Goal: Task Accomplishment & Management: Use online tool/utility

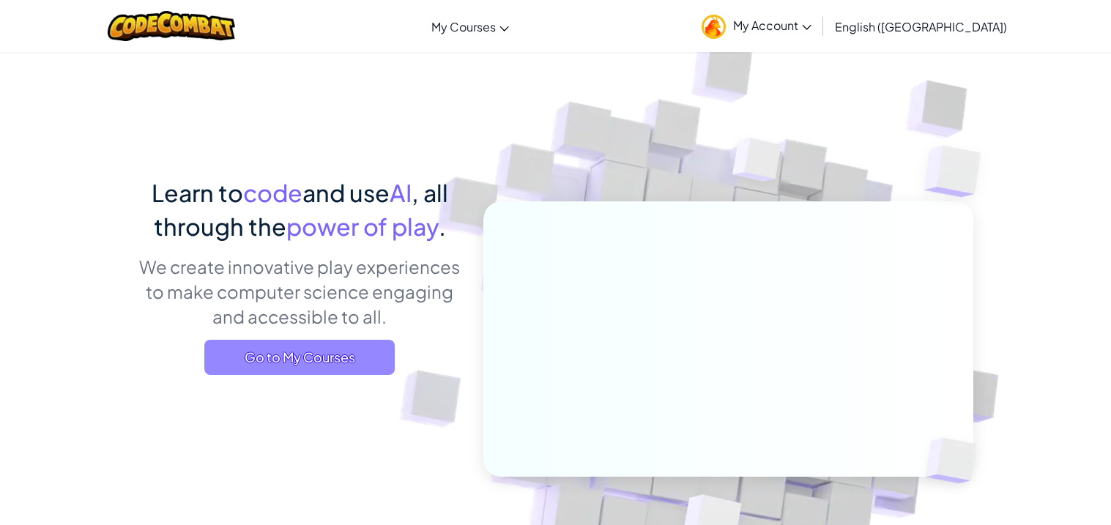
click at [364, 372] on span "Go to My Courses" at bounding box center [299, 357] width 190 height 35
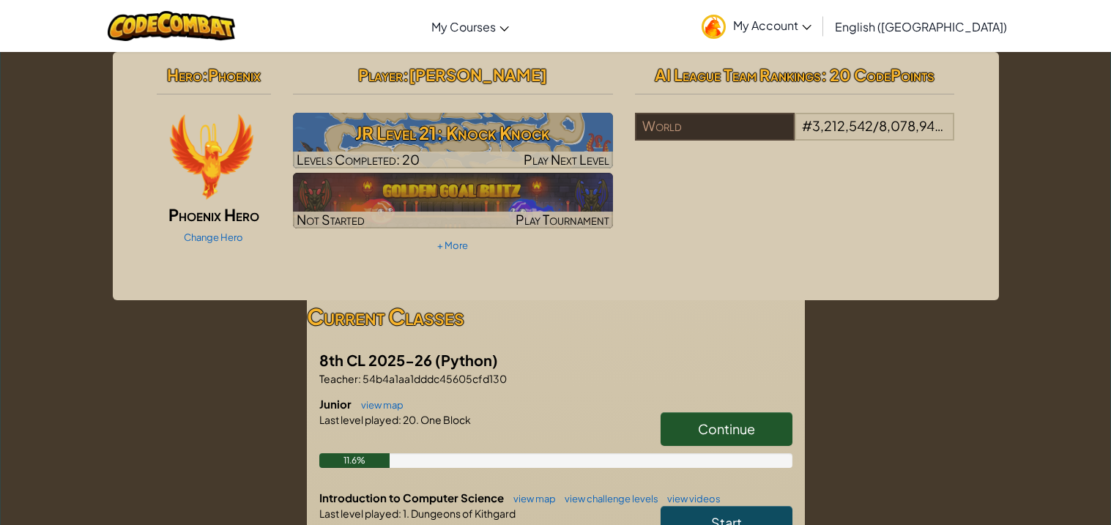
scroll to position [163, 0]
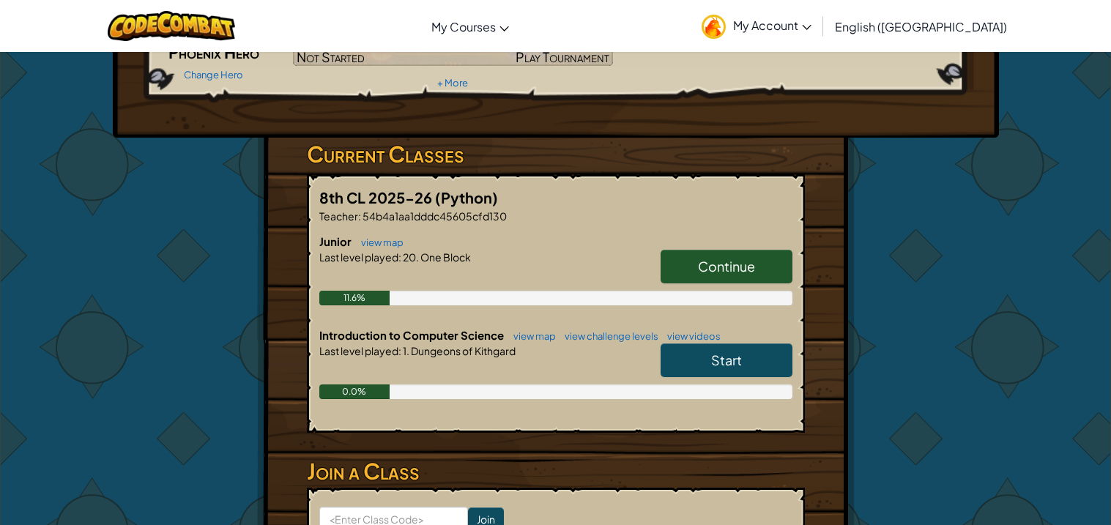
click at [710, 272] on span "Continue" at bounding box center [726, 266] width 57 height 17
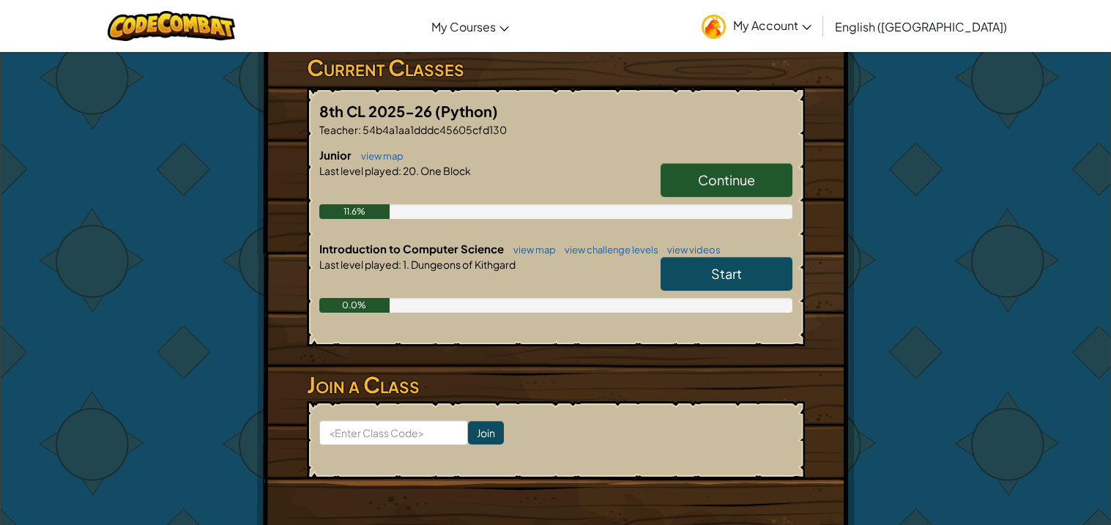
scroll to position [253, 0]
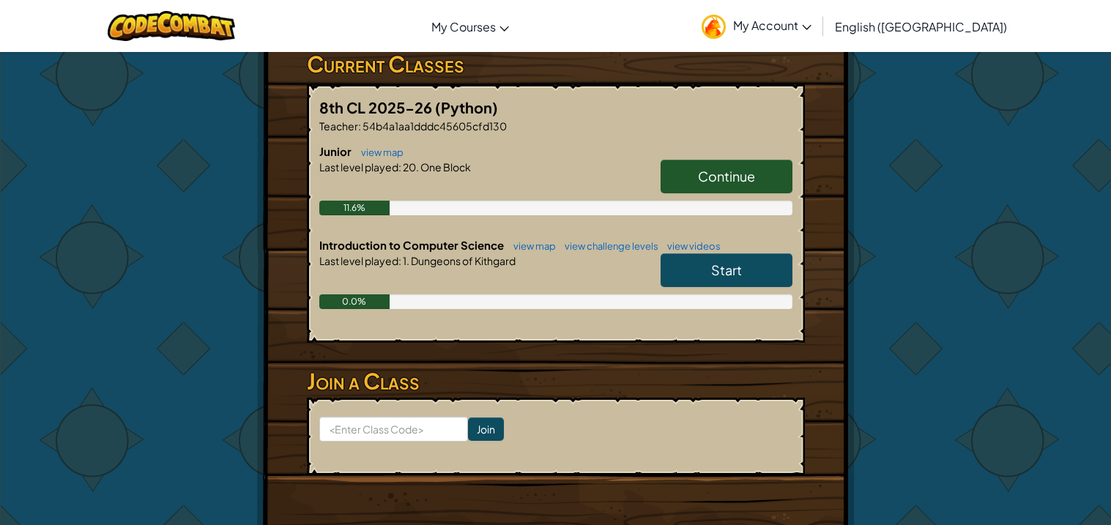
click at [715, 283] on link "Start" at bounding box center [726, 270] width 132 height 34
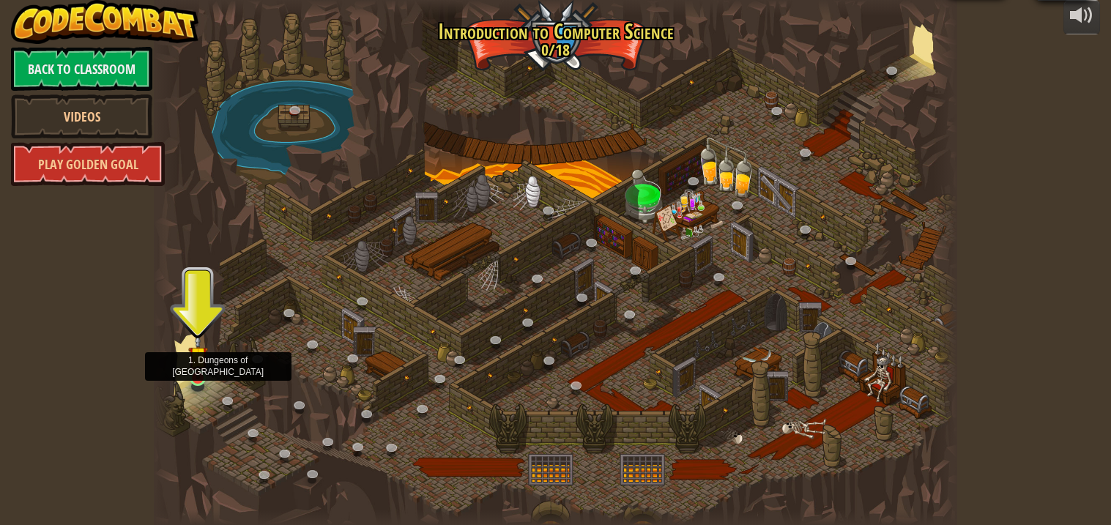
click at [194, 373] on img at bounding box center [198, 355] width 20 height 45
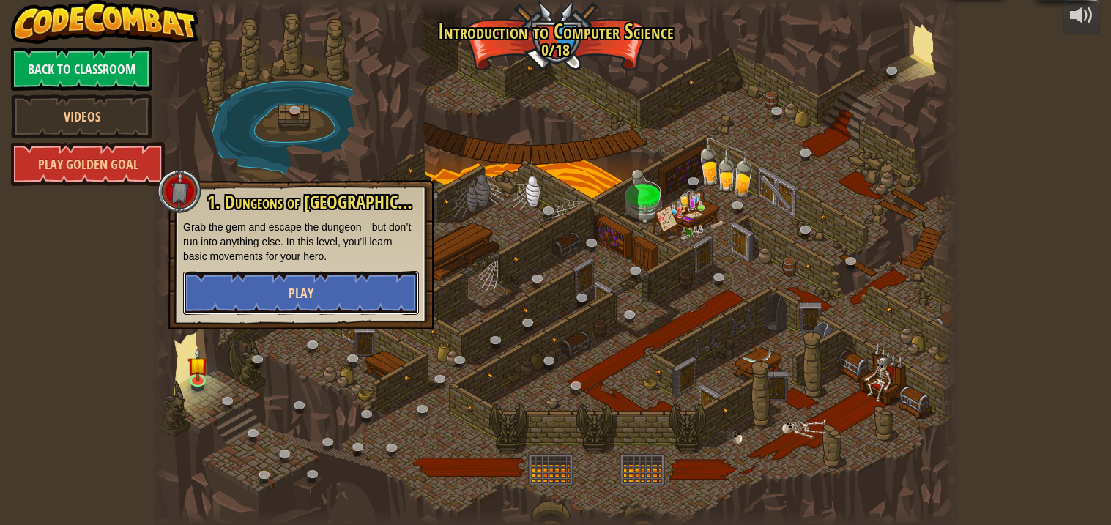
click at [292, 307] on button "Play" at bounding box center [301, 293] width 236 height 44
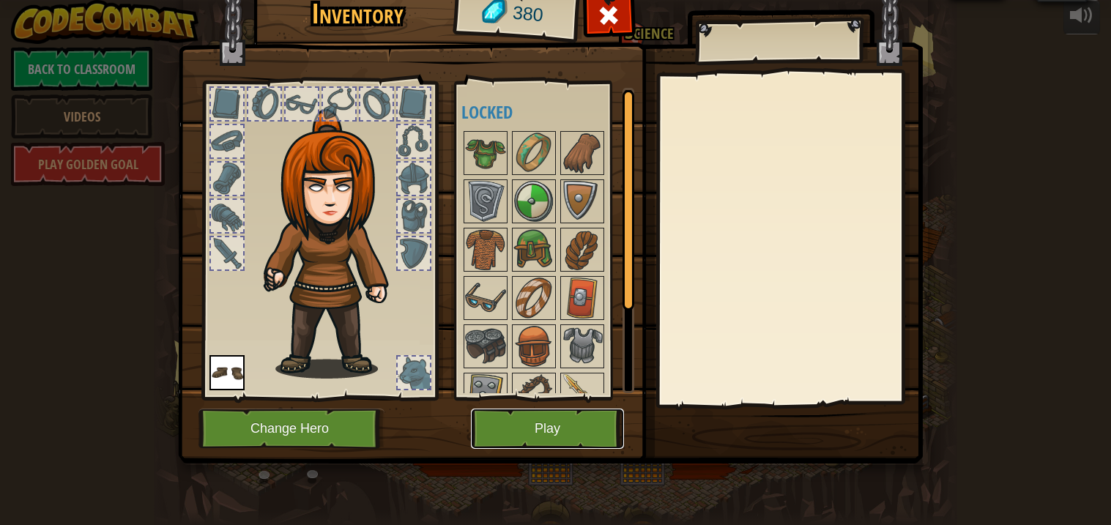
click at [508, 415] on button "Play" at bounding box center [547, 429] width 153 height 40
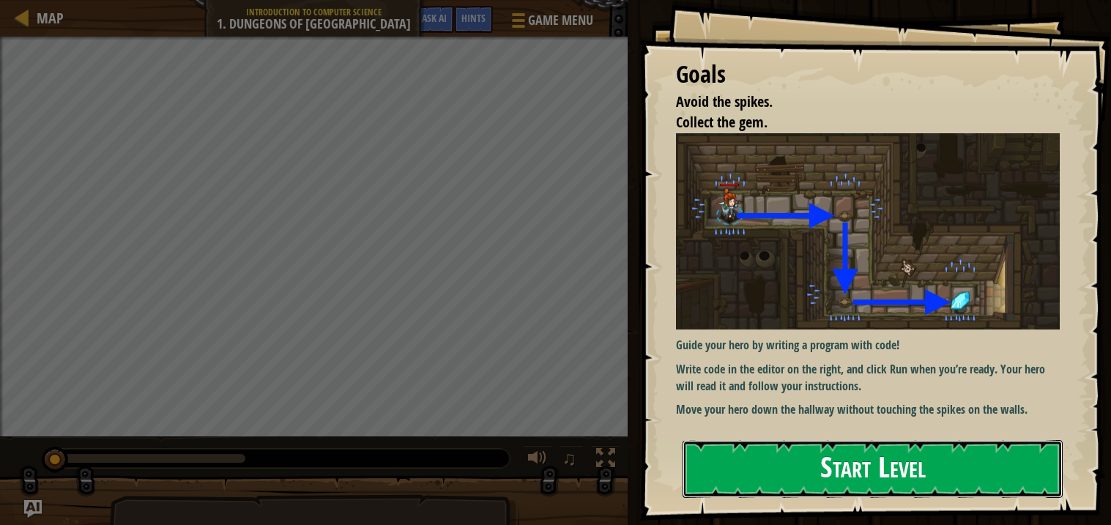
click at [734, 468] on button "Start Level" at bounding box center [872, 469] width 380 height 58
